Goal: Task Accomplishment & Management: Complete application form

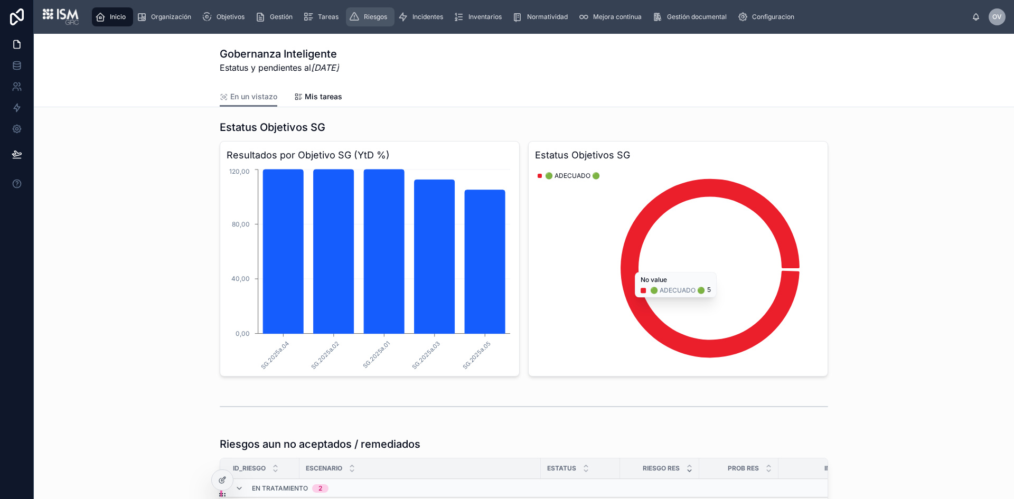
click at [371, 10] on div "Riesgos" at bounding box center [370, 16] width 42 height 17
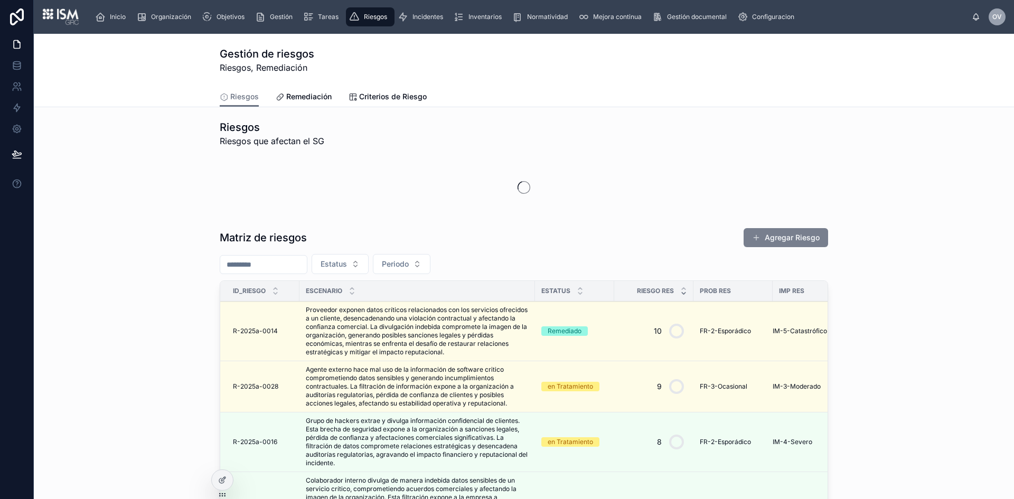
click at [795, 231] on button "Agregar Riesgo" at bounding box center [785, 237] width 84 height 19
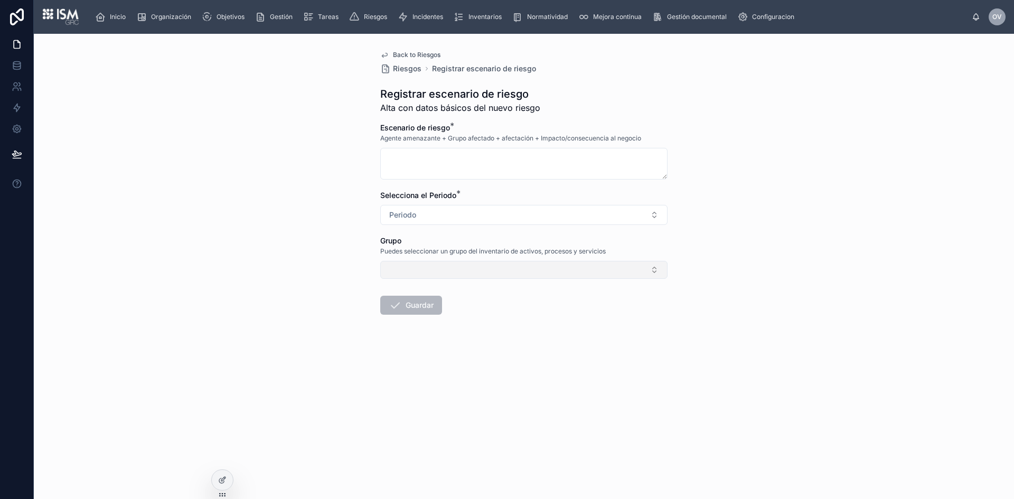
click at [628, 274] on button "Select Button" at bounding box center [523, 270] width 287 height 18
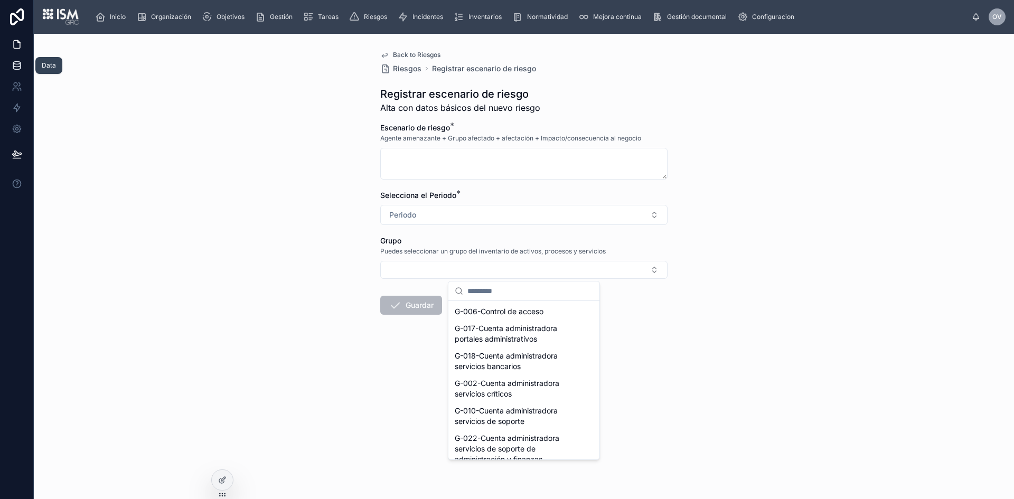
click at [11, 59] on link at bounding box center [16, 65] width 33 height 21
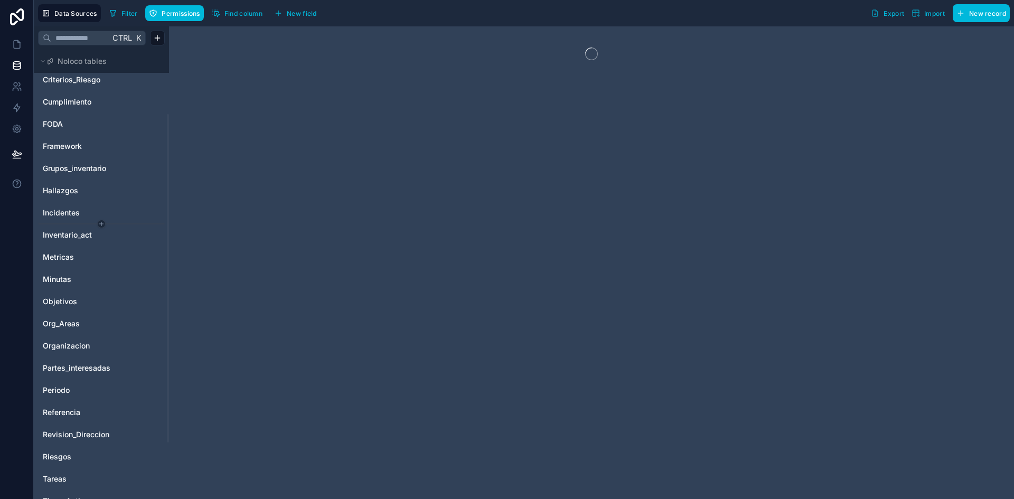
scroll to position [166, 0]
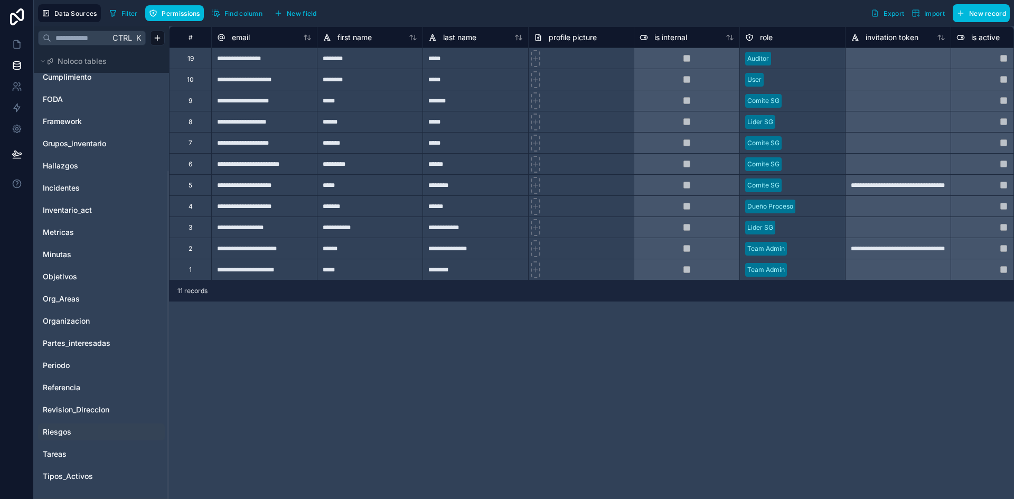
click at [76, 427] on link "Riesgos" at bounding box center [86, 432] width 86 height 11
